Goal: Information Seeking & Learning: Learn about a topic

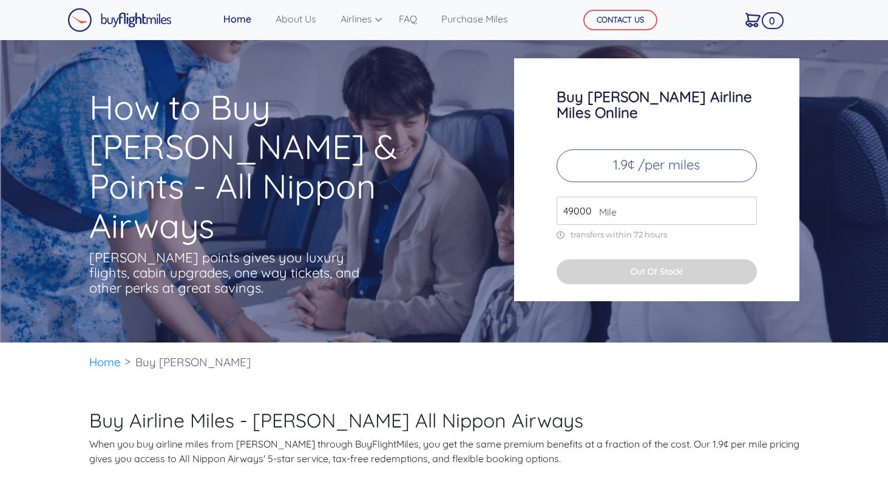
click at [589, 197] on input "49000" at bounding box center [656, 211] width 200 height 28
click at [638, 198] on input "49000" at bounding box center [656, 211] width 200 height 28
click at [748, 197] on input "50000" at bounding box center [656, 211] width 200 height 28
click at [748, 203] on input "49000" at bounding box center [656, 211] width 200 height 28
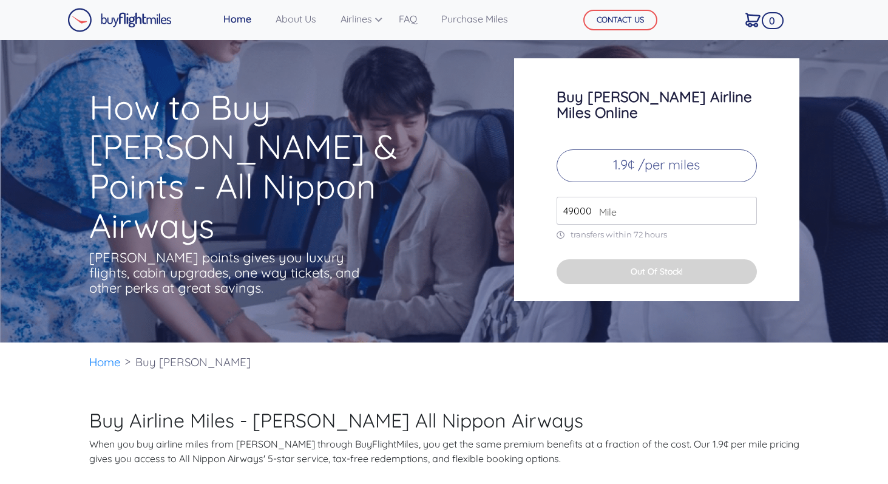
click at [748, 203] on input "49000" at bounding box center [656, 211] width 200 height 28
click at [684, 161] on p "1.9¢ /per miles" at bounding box center [656, 165] width 200 height 33
drag, startPoint x: 657, startPoint y: 191, endPoint x: 496, endPoint y: 175, distance: 162.2
click at [496, 175] on div "How to Buy [PERSON_NAME] & Points - All Nippon Airways [PERSON_NAME] points giv…" at bounding box center [444, 181] width 728 height 247
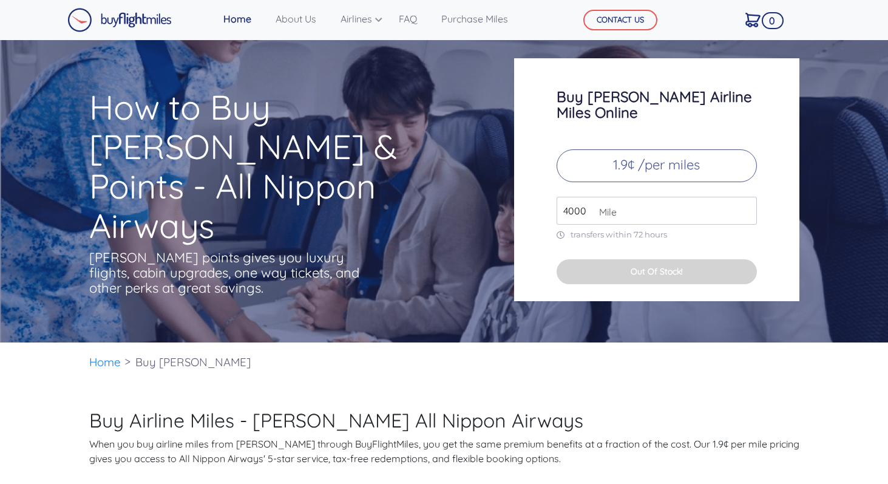
type input "4000"
click at [306, 138] on h1 "How to Buy [PERSON_NAME] & Points - All Nippon Airways" at bounding box center [277, 166] width 377 height 158
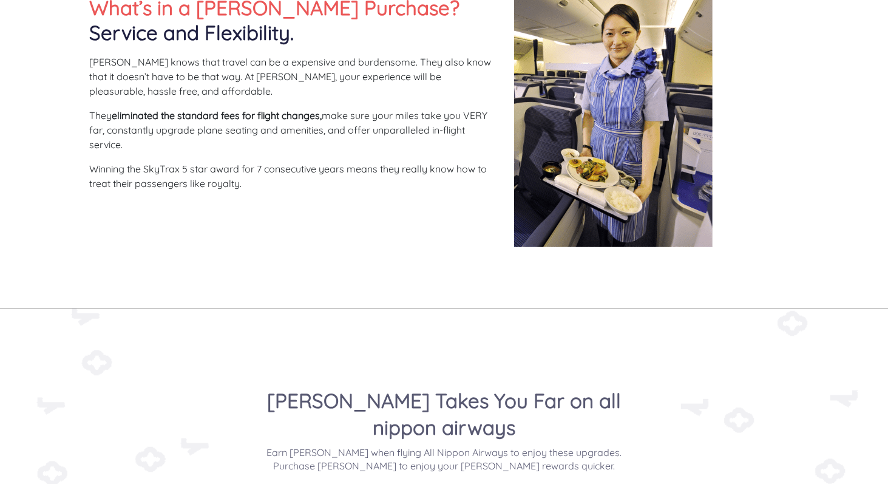
scroll to position [558, 0]
